Goal: Information Seeking & Learning: Find specific fact

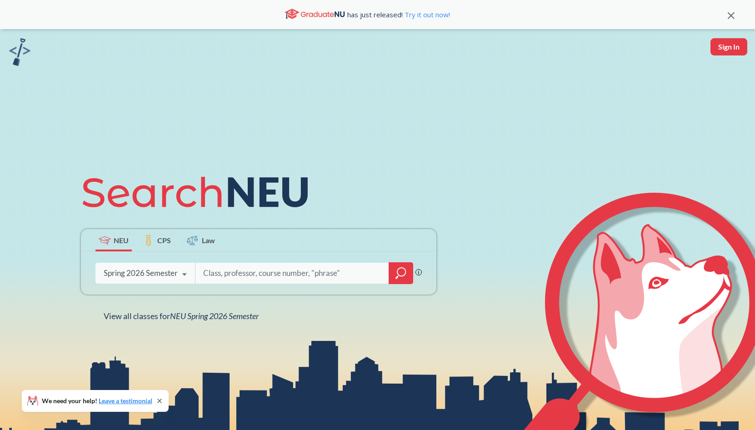
click at [186, 275] on icon at bounding box center [184, 274] width 17 height 25
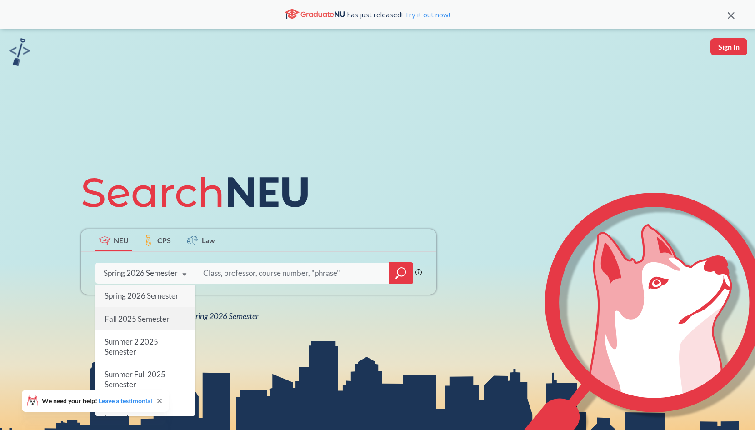
click at [161, 316] on span "Fall 2025 Semester" at bounding box center [137, 319] width 65 height 10
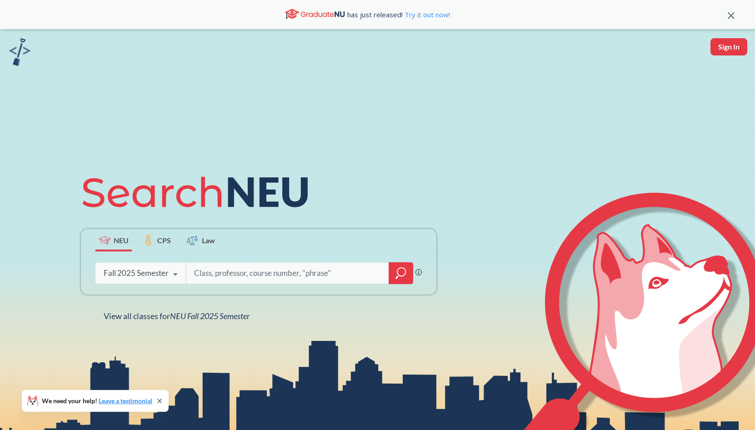
click at [257, 273] on input "search" at bounding box center [287, 273] width 189 height 19
type input "moe"
click at [402, 272] on icon "magnifying glass" at bounding box center [401, 273] width 11 height 13
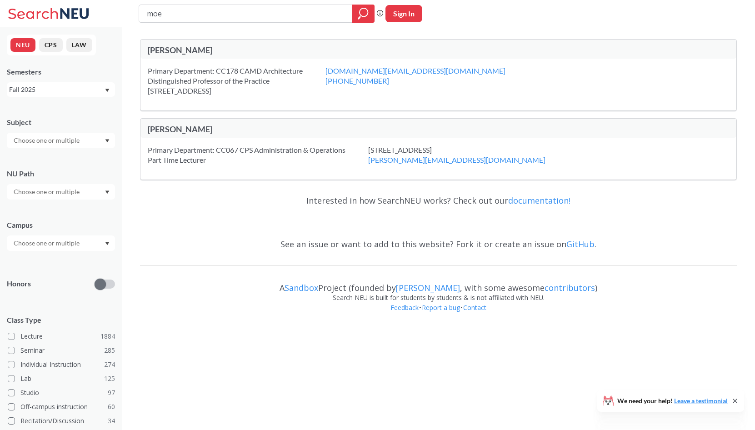
click at [108, 141] on icon "Dropdown arrow" at bounding box center [107, 141] width 5 height 4
click at [125, 124] on div "Kiel Moe Primary Department: CC178 CAMD Architecture Distinguished Professor of…" at bounding box center [439, 176] width 634 height 299
click at [191, 88] on div "Primary Department: CC178 CAMD Architecture Distinguished Professor of the Prac…" at bounding box center [237, 81] width 178 height 30
click at [167, 54] on div "[PERSON_NAME]" at bounding box center [293, 50] width 291 height 10
click at [189, 83] on div "Primary Department: CC178 CAMD Architecture Distinguished Professor of the Prac…" at bounding box center [237, 81] width 178 height 30
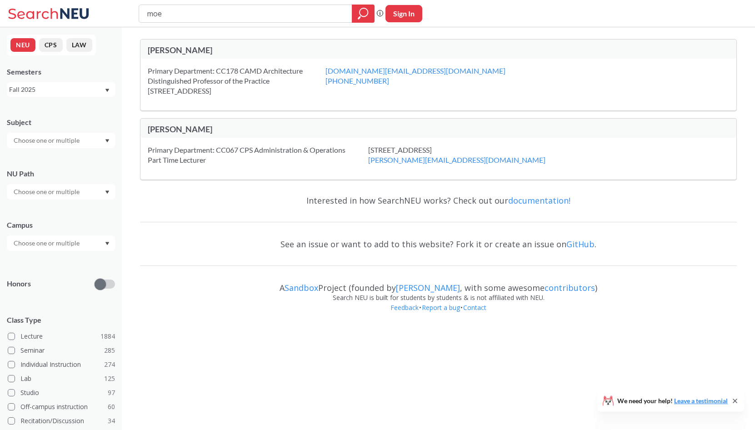
click at [106, 141] on icon "Dropdown arrow" at bounding box center [107, 141] width 5 height 4
click at [144, 214] on div "Interested in how SearchNEU works? Check out our documentation! See an issue or…" at bounding box center [438, 256] width 597 height 139
click at [108, 242] on icon "Dropdown arrow" at bounding box center [108, 243] width 4 height 3
click at [93, 260] on div "Boston ( 2038 )" at bounding box center [63, 264] width 103 height 10
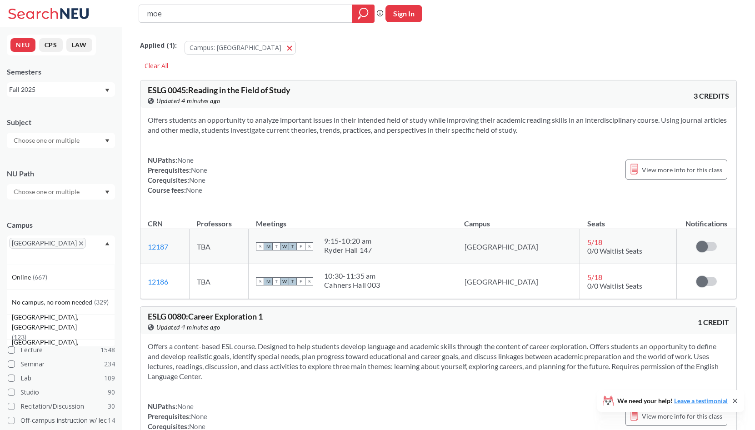
click at [148, 13] on input "moe" at bounding box center [246, 13] width 200 height 15
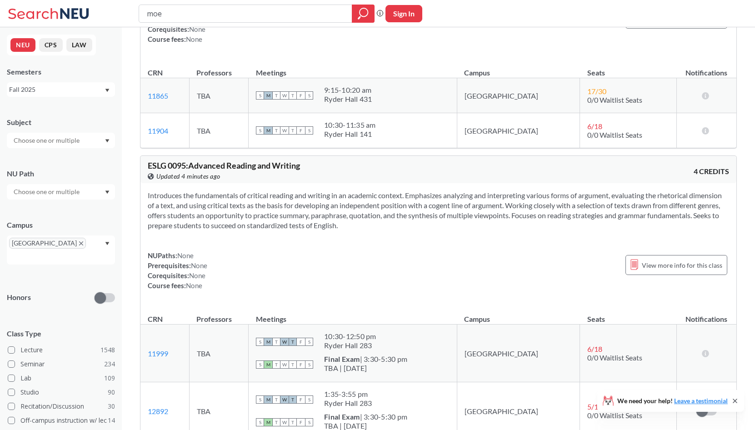
click at [26, 40] on button "NEU" at bounding box center [22, 45] width 25 height 14
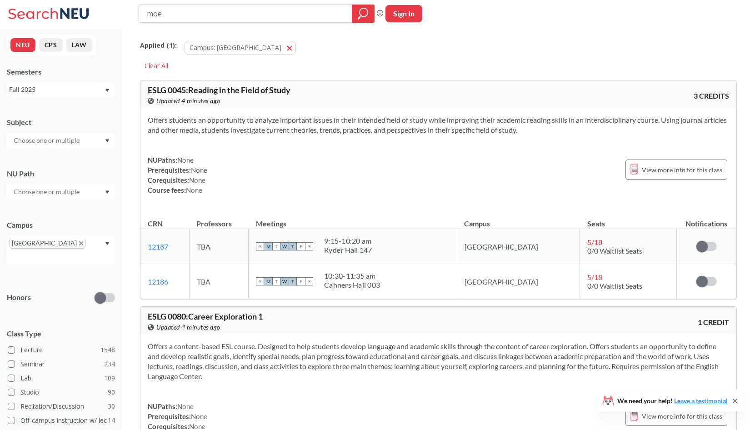
click at [148, 15] on input "moe" at bounding box center [246, 13] width 200 height 15
type input "kiel moe"
click at [242, 47] on button "Campus: Boston Boston" at bounding box center [240, 48] width 111 height 14
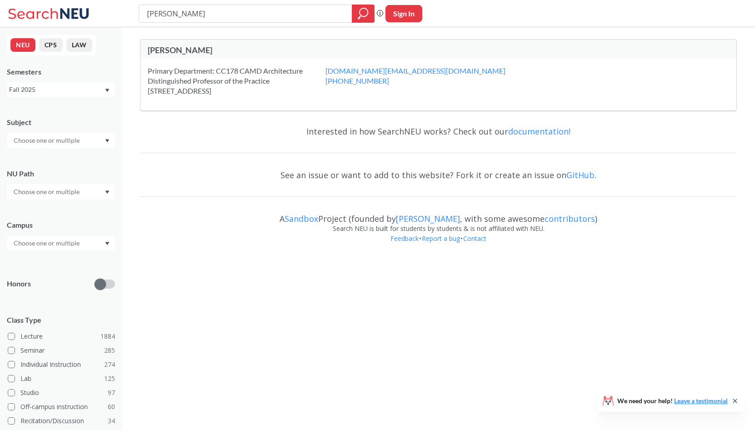
click at [227, 83] on div "Primary Department: CC178 CAMD Architecture Distinguished Professor of the Prac…" at bounding box center [237, 81] width 178 height 30
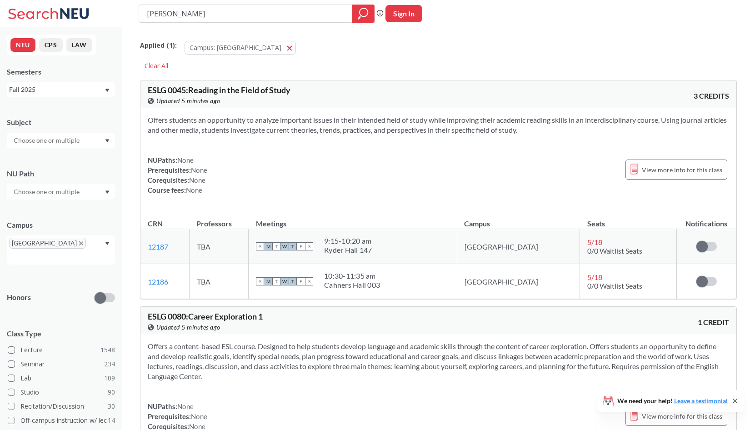
type input "moe"
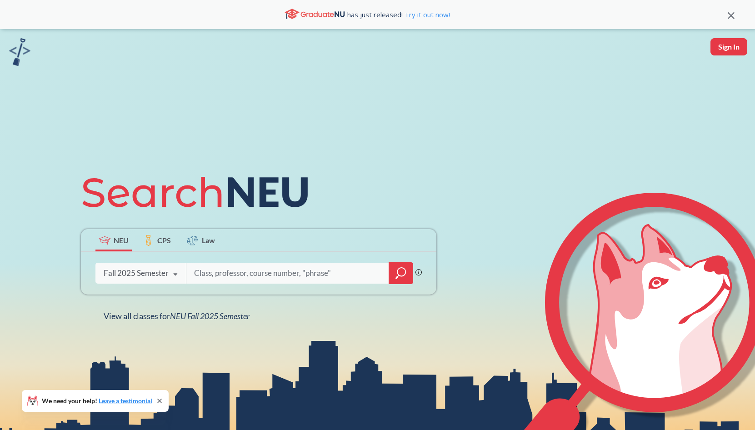
click at [176, 276] on icon at bounding box center [175, 274] width 17 height 25
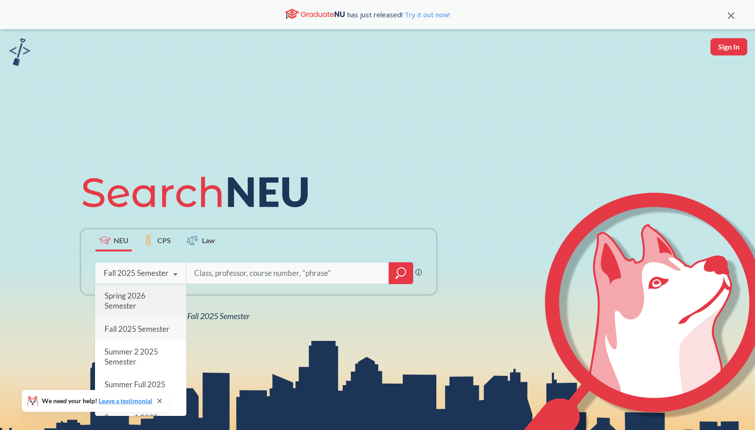
click at [155, 297] on div "Spring 2026 Semester" at bounding box center [140, 301] width 91 height 33
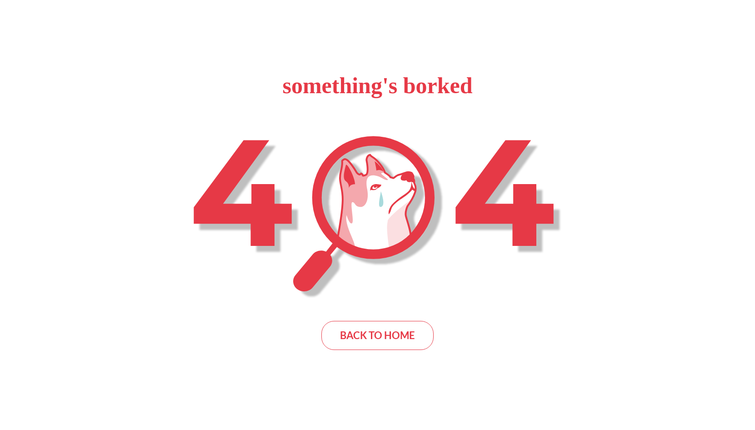
click at [215, 275] on icon at bounding box center [378, 217] width 368 height 162
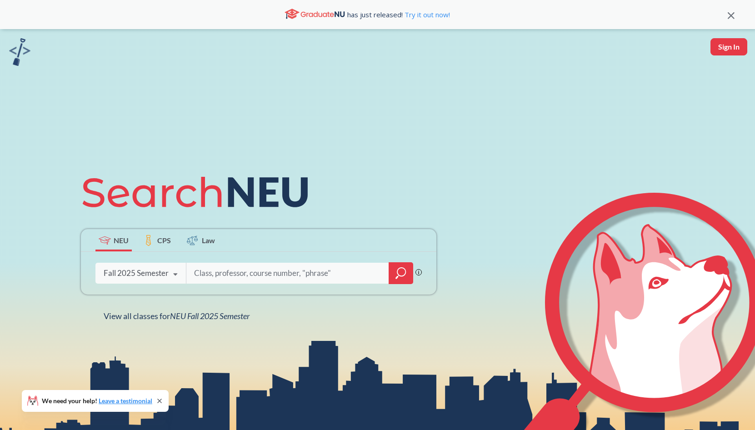
click at [177, 275] on icon at bounding box center [175, 274] width 17 height 25
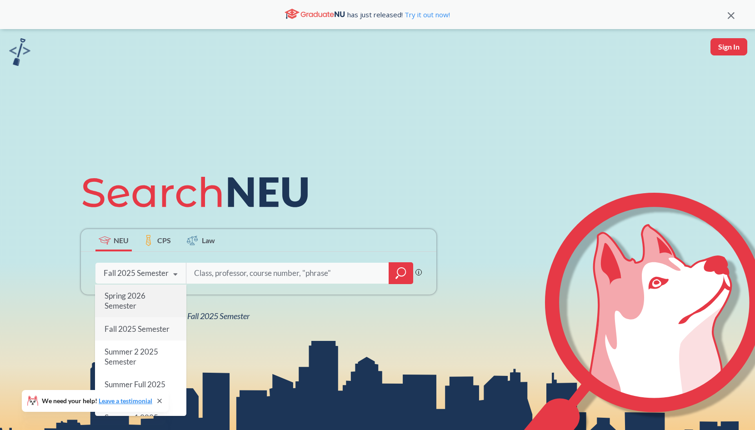
click at [160, 297] on div "Spring 2026 Semester" at bounding box center [140, 301] width 91 height 33
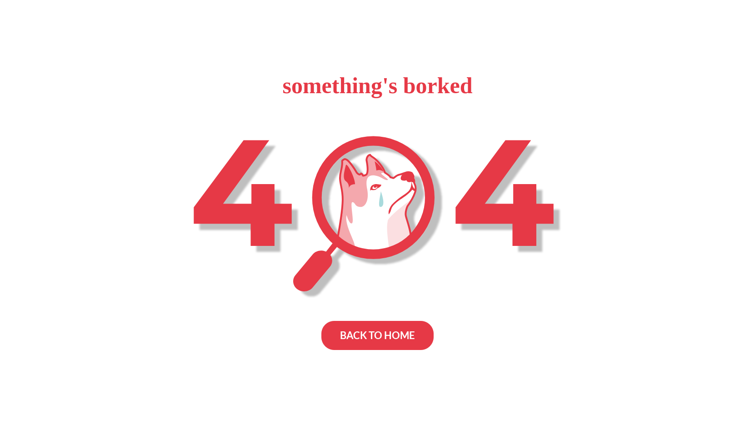
click at [367, 327] on div "BACK TO HOME" at bounding box center [378, 335] width 112 height 29
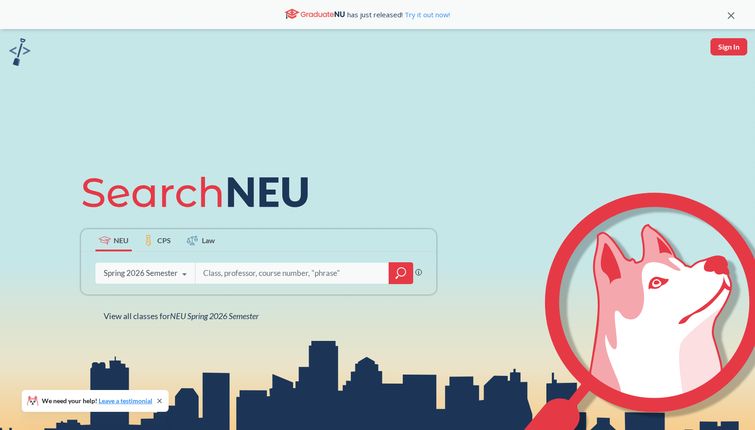
click at [235, 275] on input "search" at bounding box center [292, 273] width 180 height 19
type input "moe"
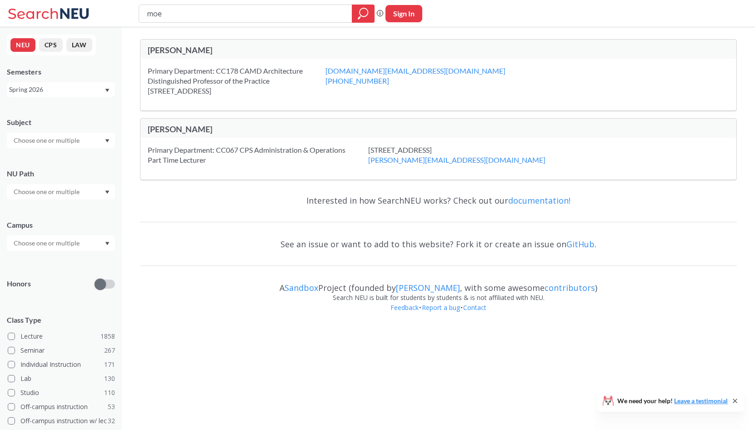
click at [107, 138] on div at bounding box center [61, 140] width 108 height 15
click at [94, 112] on div "Subject CS ( 97 ) Computer Science CHEM ( 71 ) Chemistry & Chemical Biology EEC…" at bounding box center [61, 128] width 108 height 40
